Goal: Transaction & Acquisition: Purchase product/service

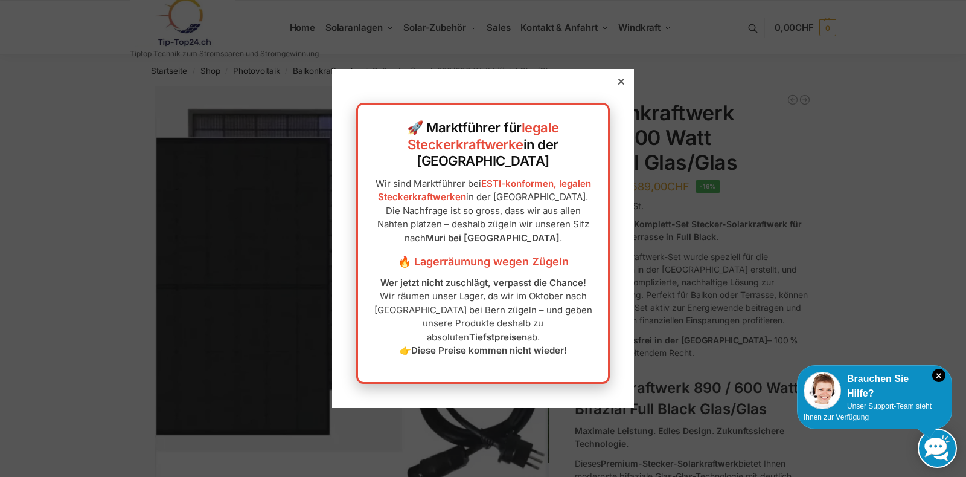
click at [618, 85] on icon at bounding box center [621, 82] width 6 height 6
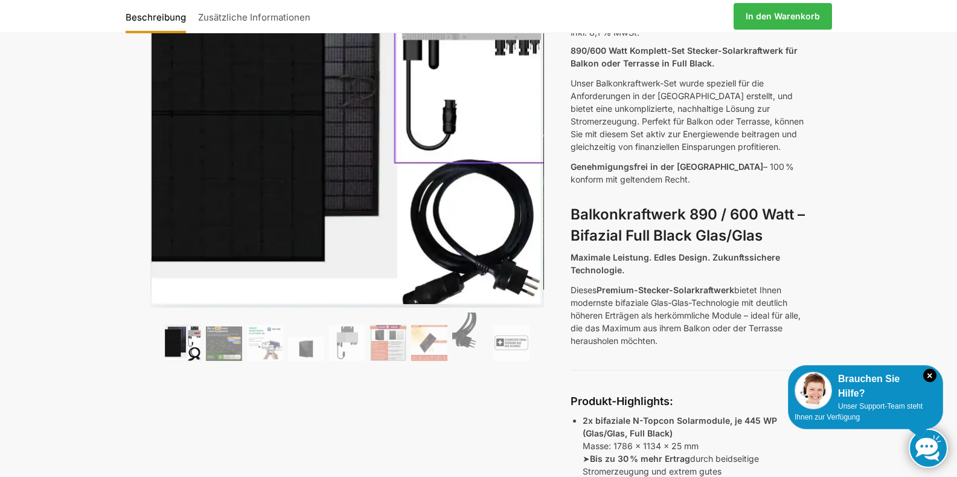
scroll to position [174, 0]
click at [271, 347] on img at bounding box center [265, 342] width 36 height 36
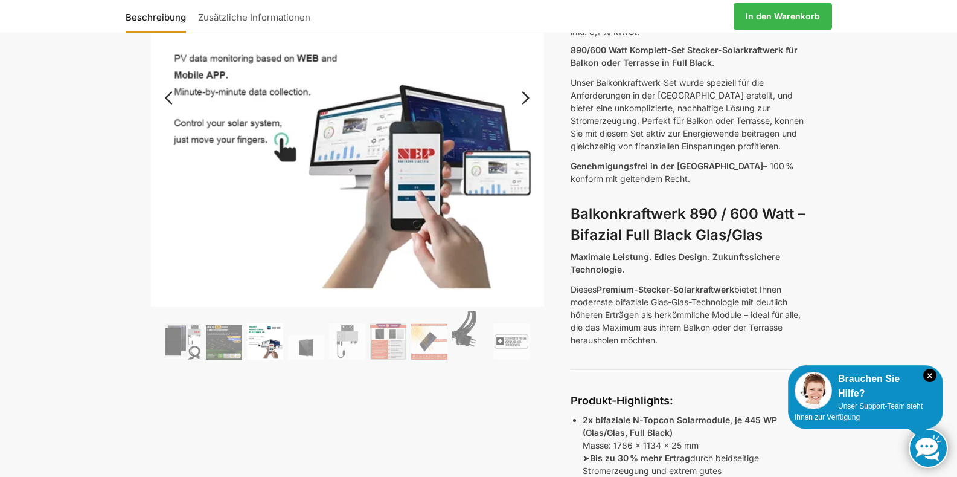
scroll to position [170, 0]
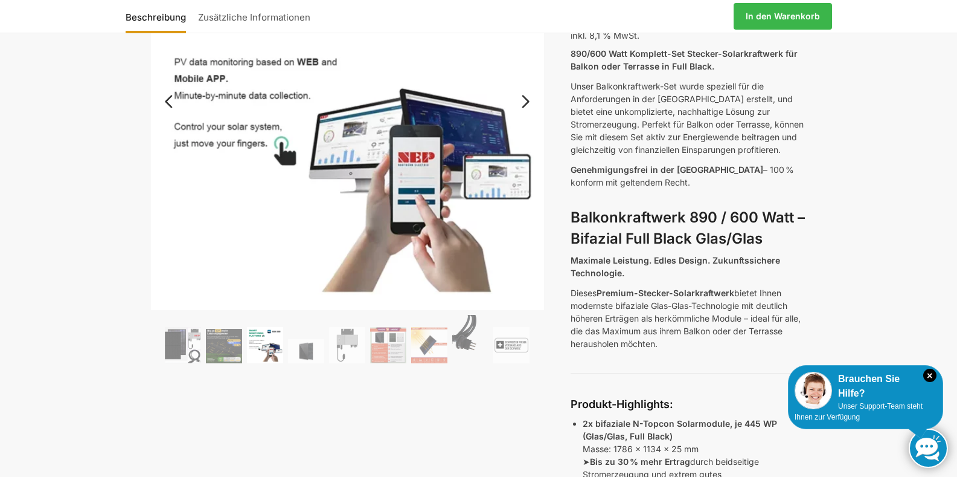
click at [274, 346] on img at bounding box center [265, 345] width 36 height 36
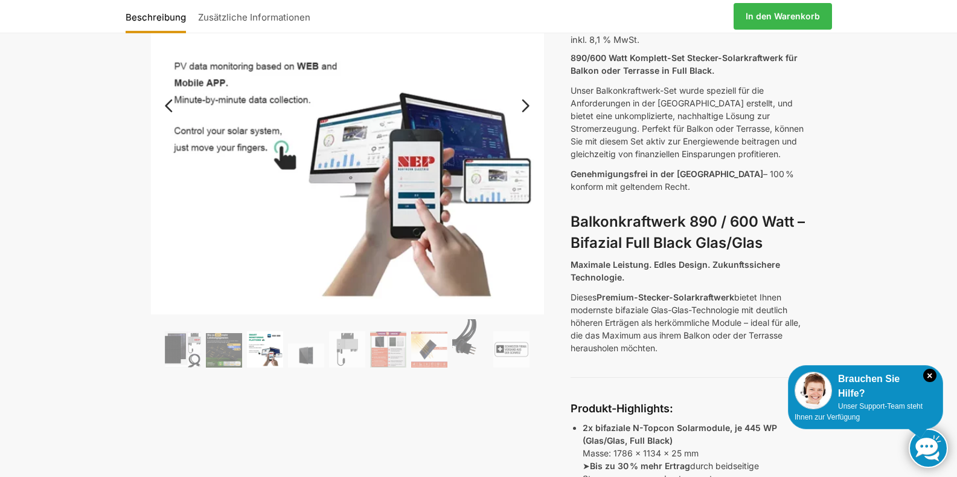
scroll to position [165, 0]
click at [313, 358] on img at bounding box center [306, 356] width 36 height 24
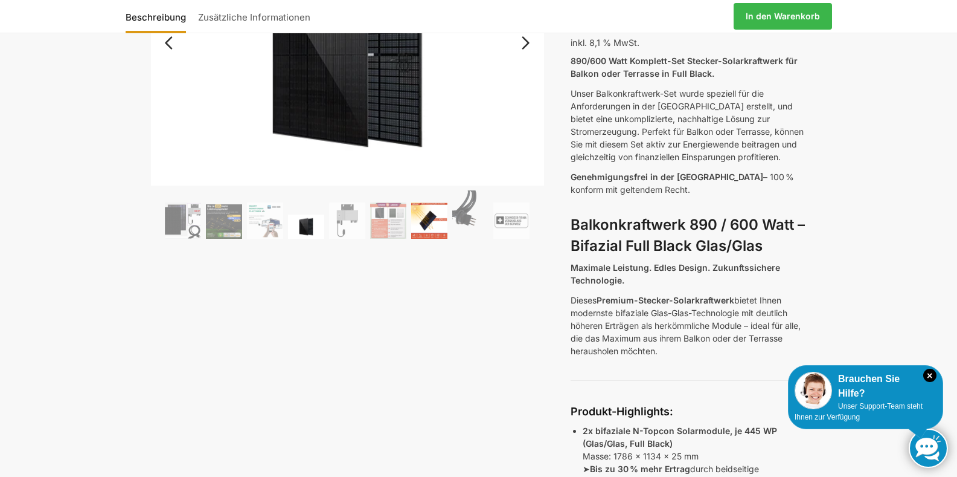
click at [435, 230] on img at bounding box center [429, 220] width 36 height 36
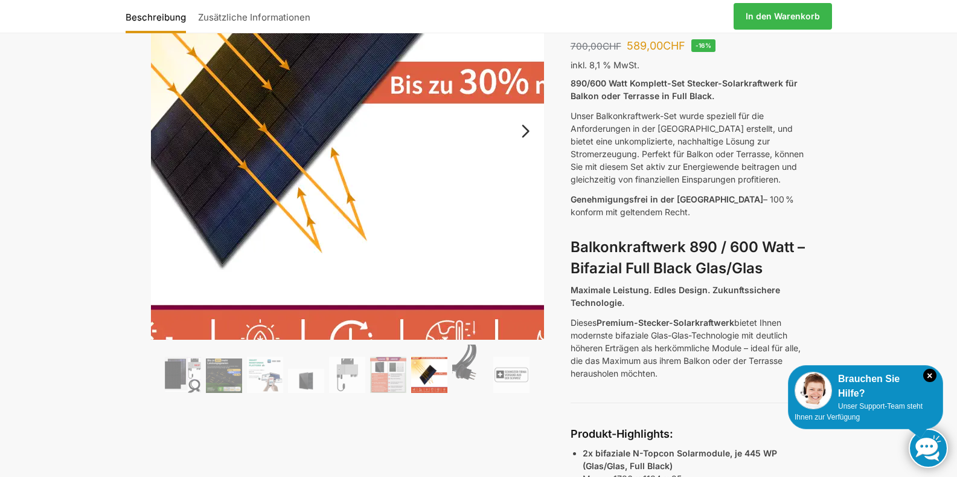
scroll to position [143, 0]
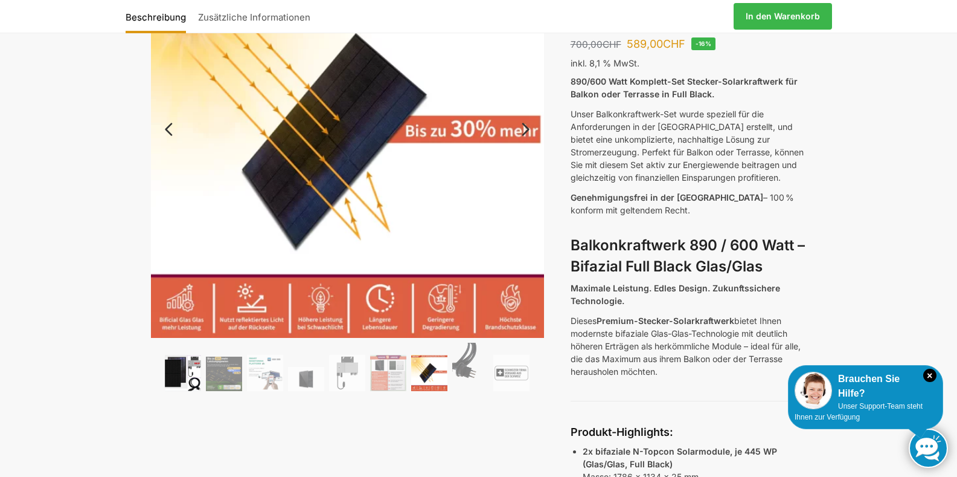
click at [178, 377] on img at bounding box center [183, 373] width 36 height 36
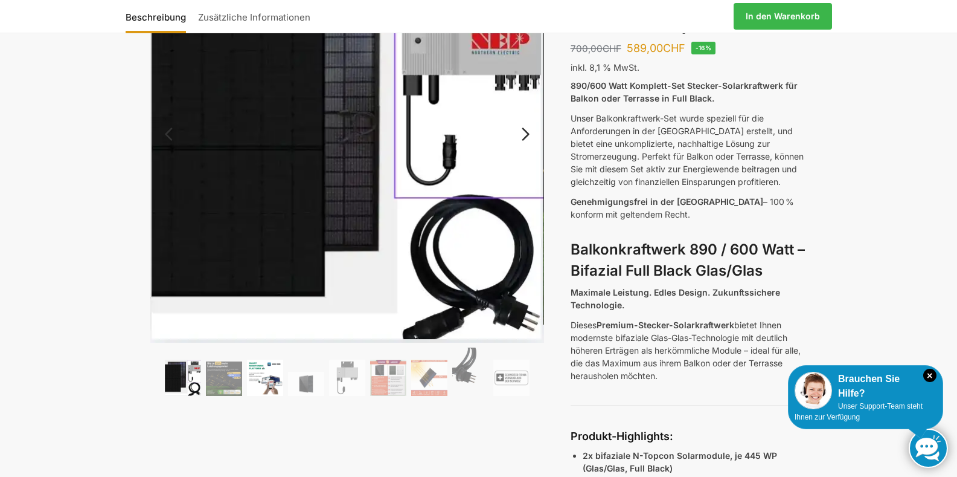
click at [268, 383] on img at bounding box center [265, 377] width 36 height 36
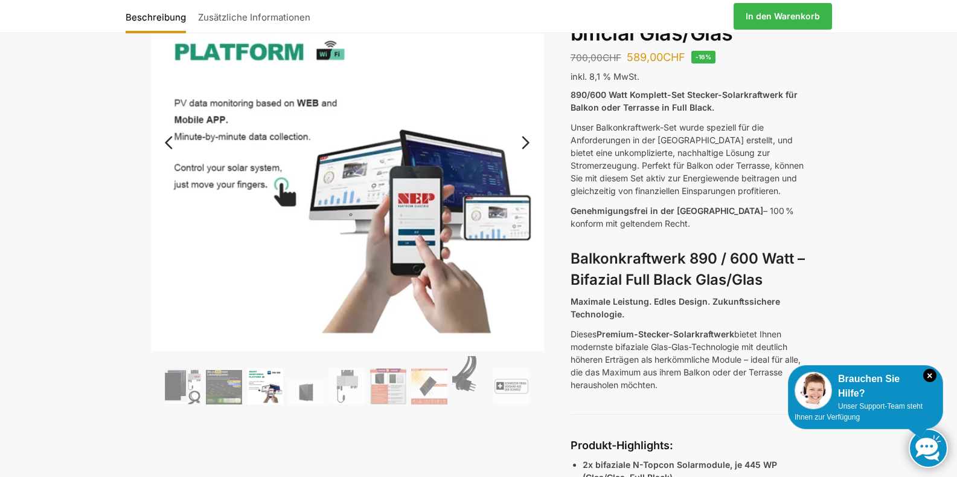
scroll to position [130, 0]
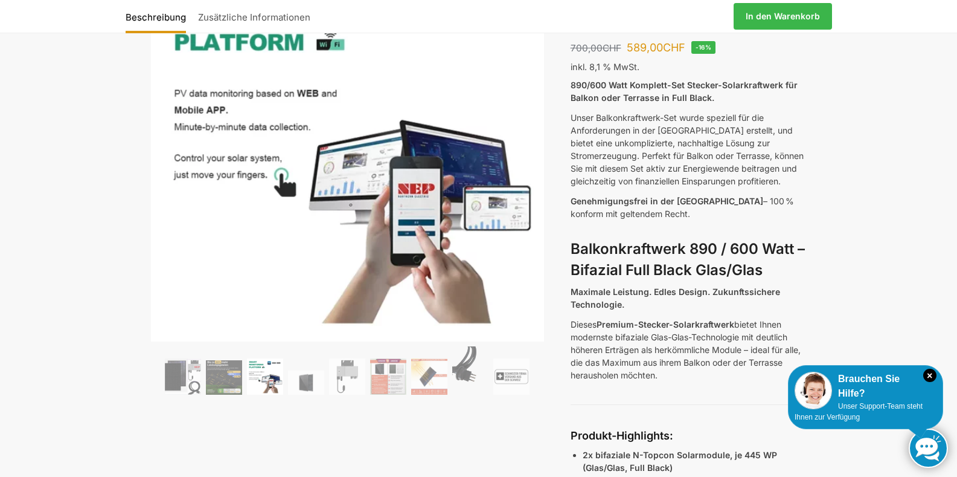
click at [303, 384] on img at bounding box center [306, 382] width 36 height 24
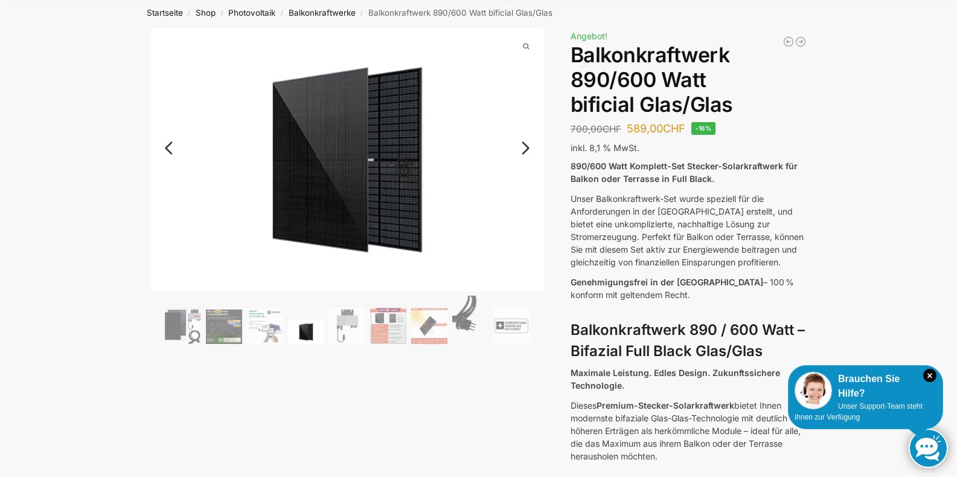
scroll to position [0, 0]
